Goal: Task Accomplishment & Management: Manage account settings

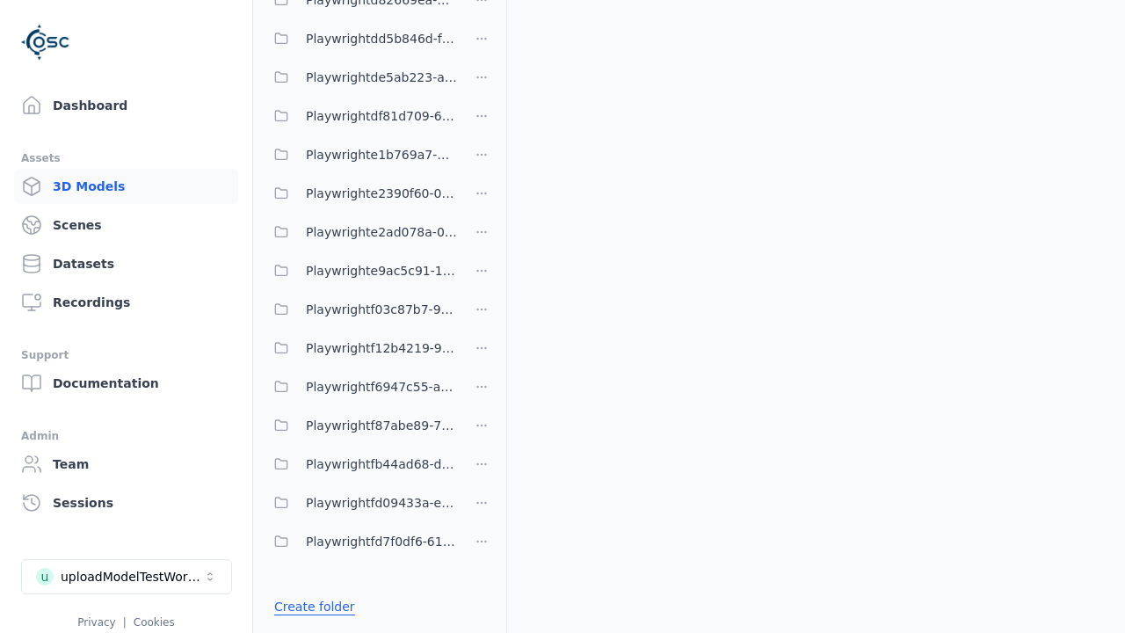
click at [309, 606] on link "Create folder" at bounding box center [314, 607] width 81 height 18
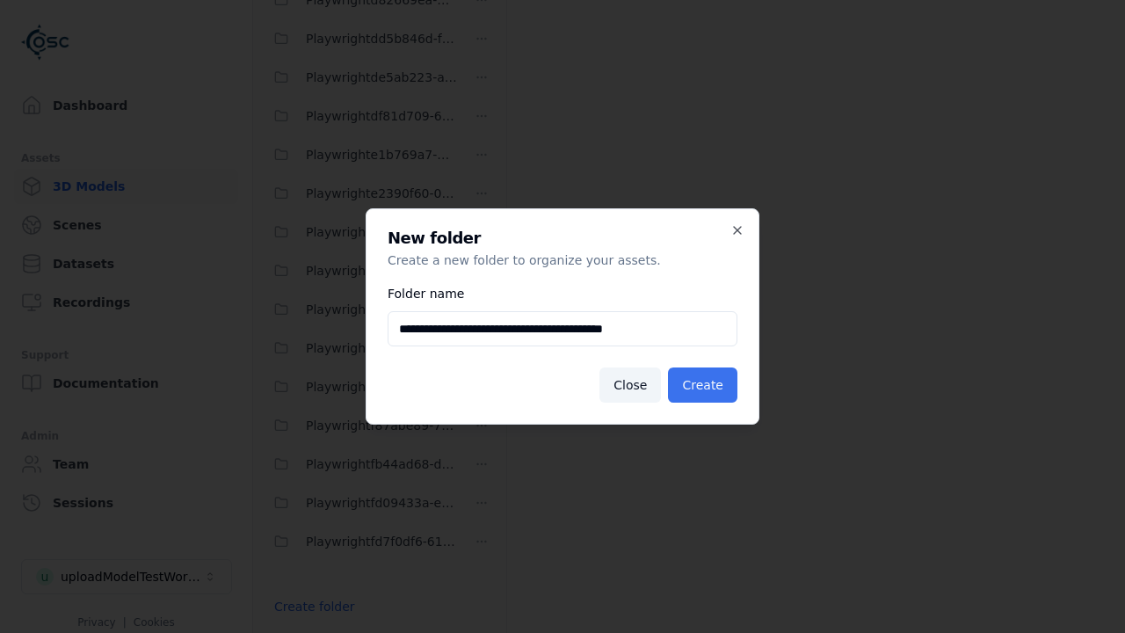
type input "**********"
click at [705, 385] on button "Create" at bounding box center [702, 384] width 69 height 35
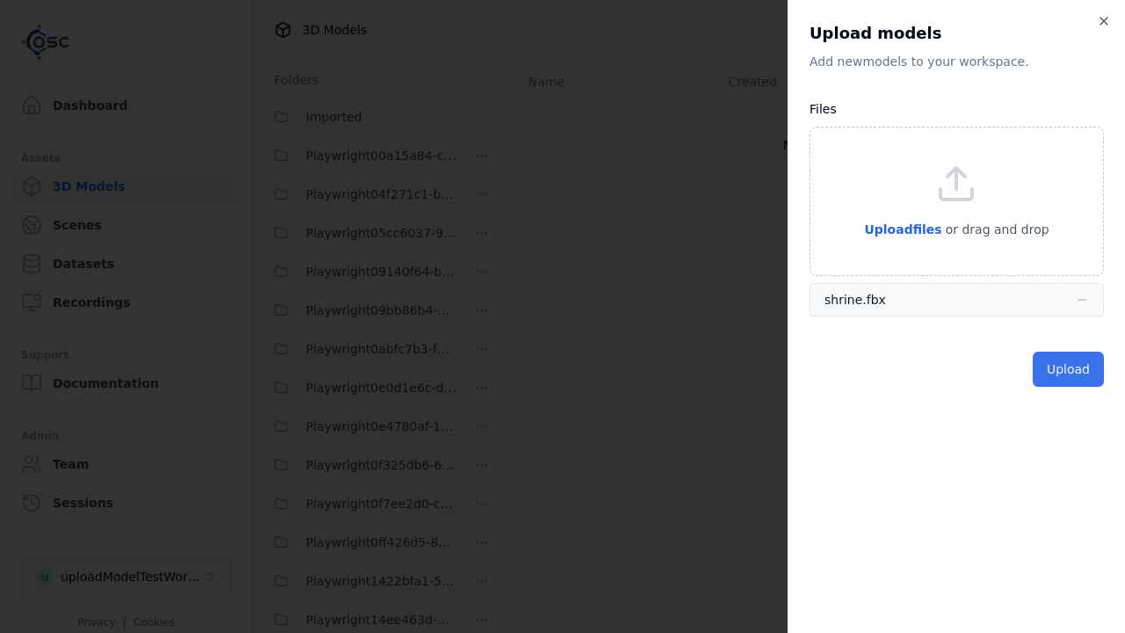
click at [1069, 369] on button "Upload" at bounding box center [1067, 368] width 71 height 35
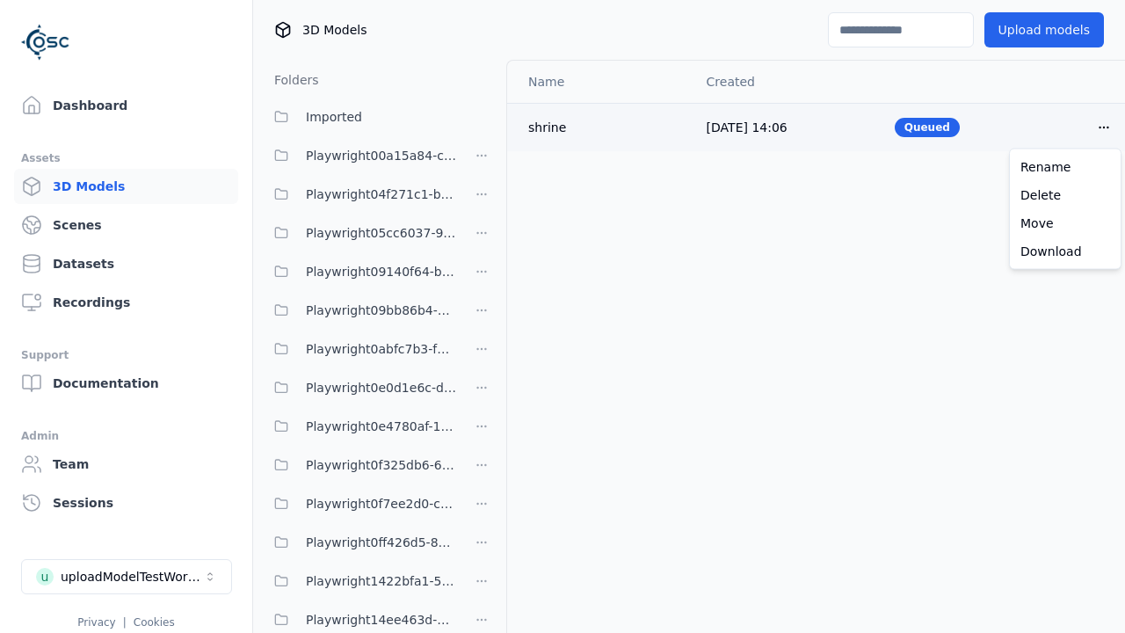
click at [1104, 127] on html "Support Dashboard Assets 3D Models Scenes Datasets Recordings Support Documenta…" at bounding box center [562, 316] width 1125 height 633
click at [1065, 194] on div "Delete" at bounding box center [1065, 195] width 104 height 28
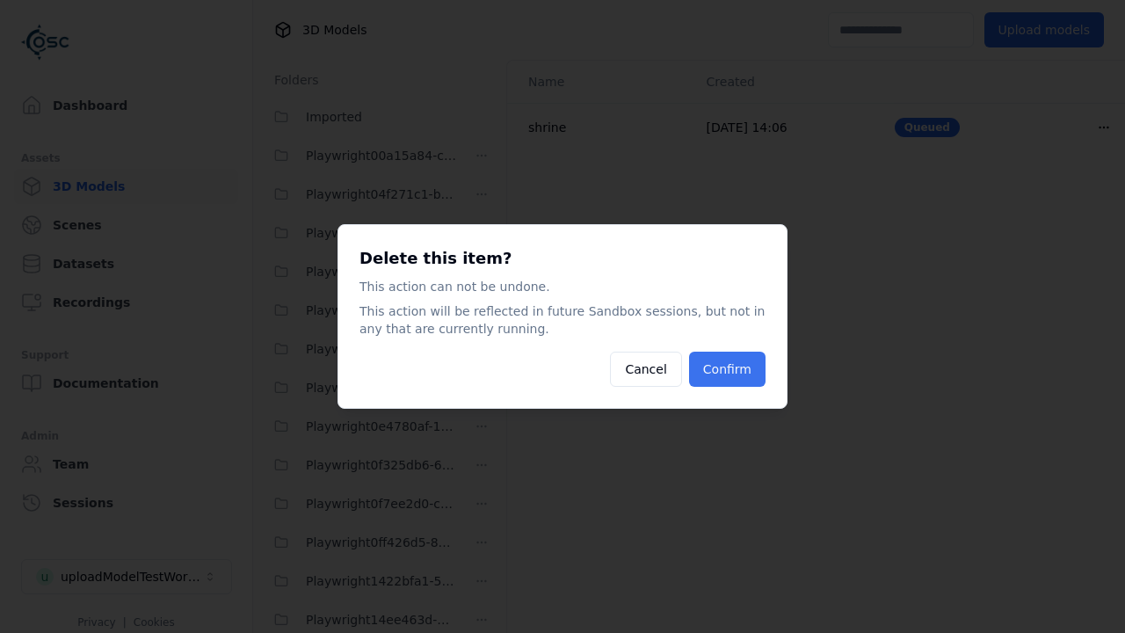
click at [729, 369] on button "Confirm" at bounding box center [727, 368] width 76 height 35
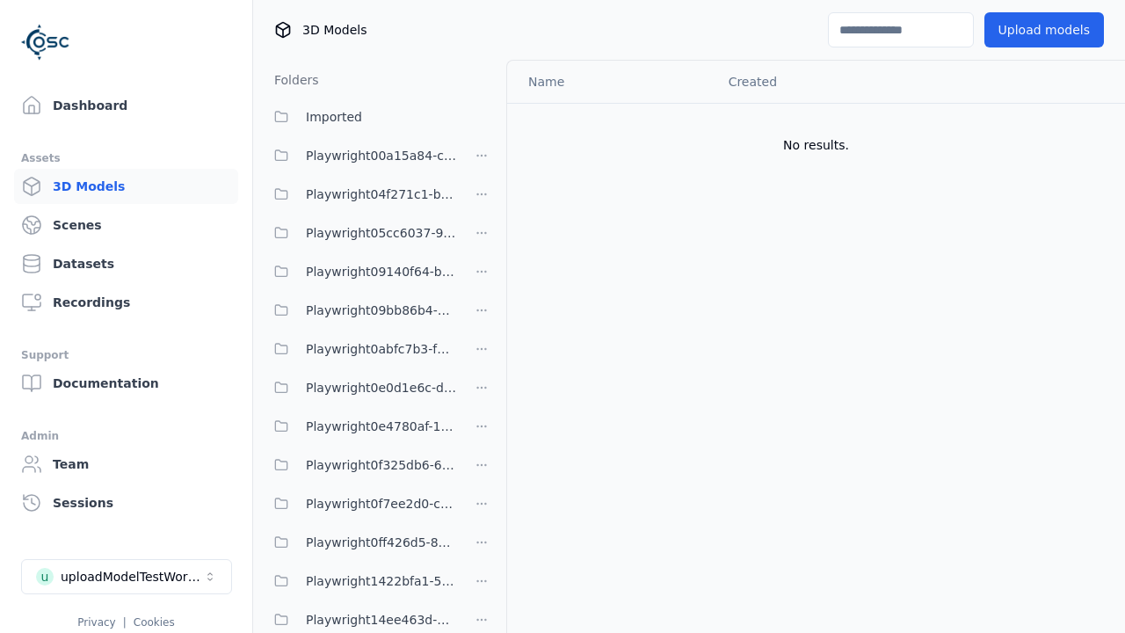
click at [482, 316] on html "Support Dashboard Assets 3D Models Scenes Datasets Recordings Support Documenta…" at bounding box center [562, 316] width 1125 height 633
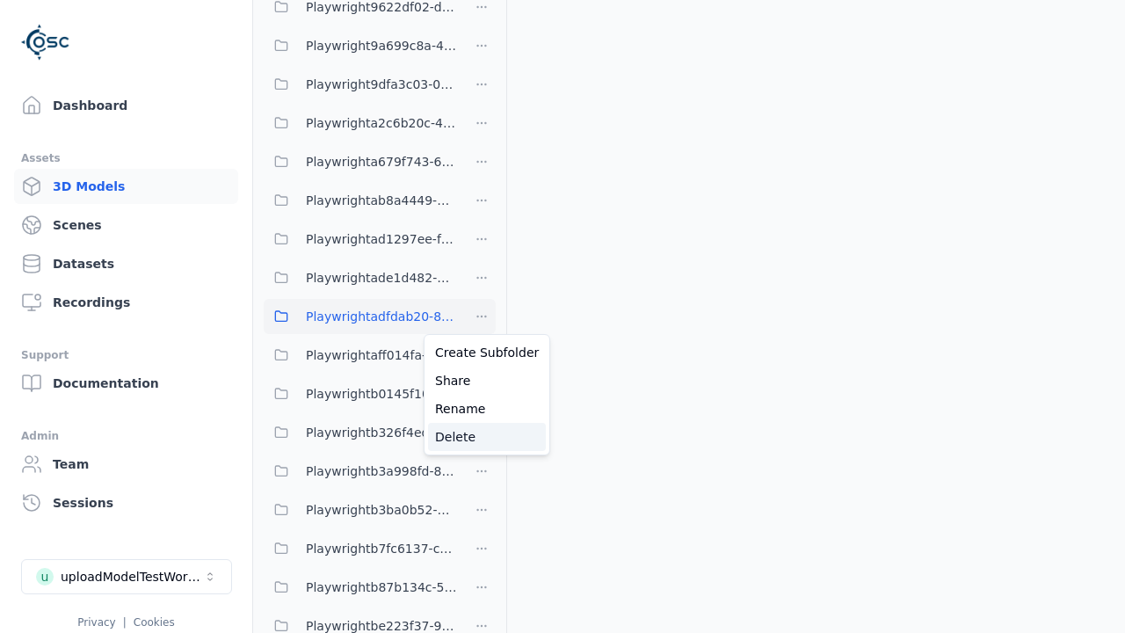
click at [481, 437] on div "Delete" at bounding box center [487, 437] width 118 height 28
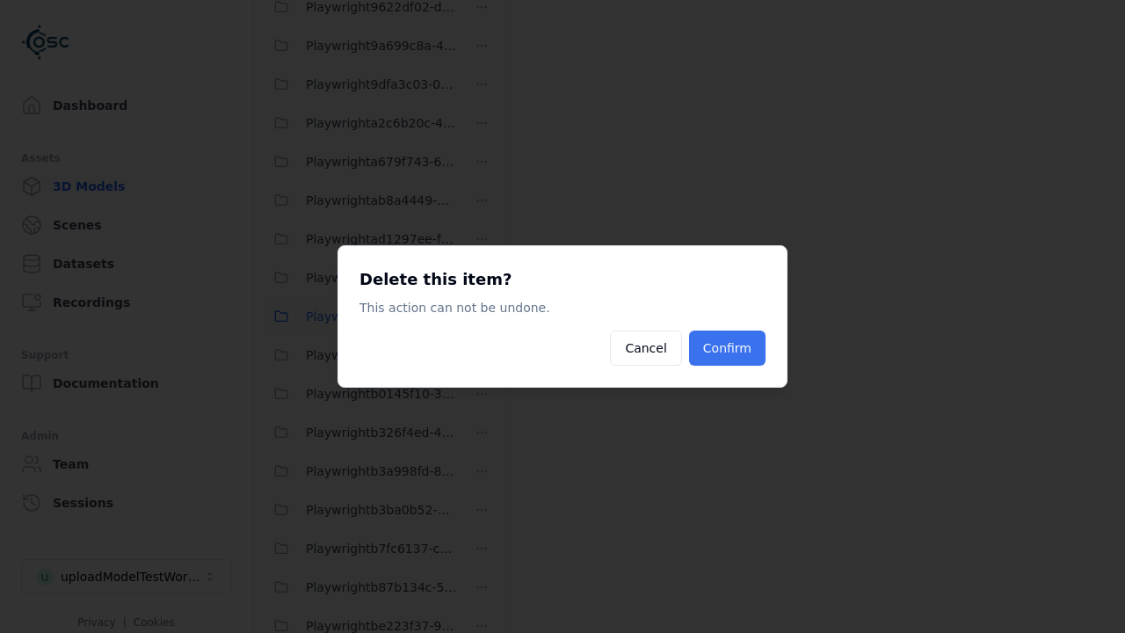
click at [729, 348] on button "Confirm" at bounding box center [727, 347] width 76 height 35
